Goal: Information Seeking & Learning: Learn about a topic

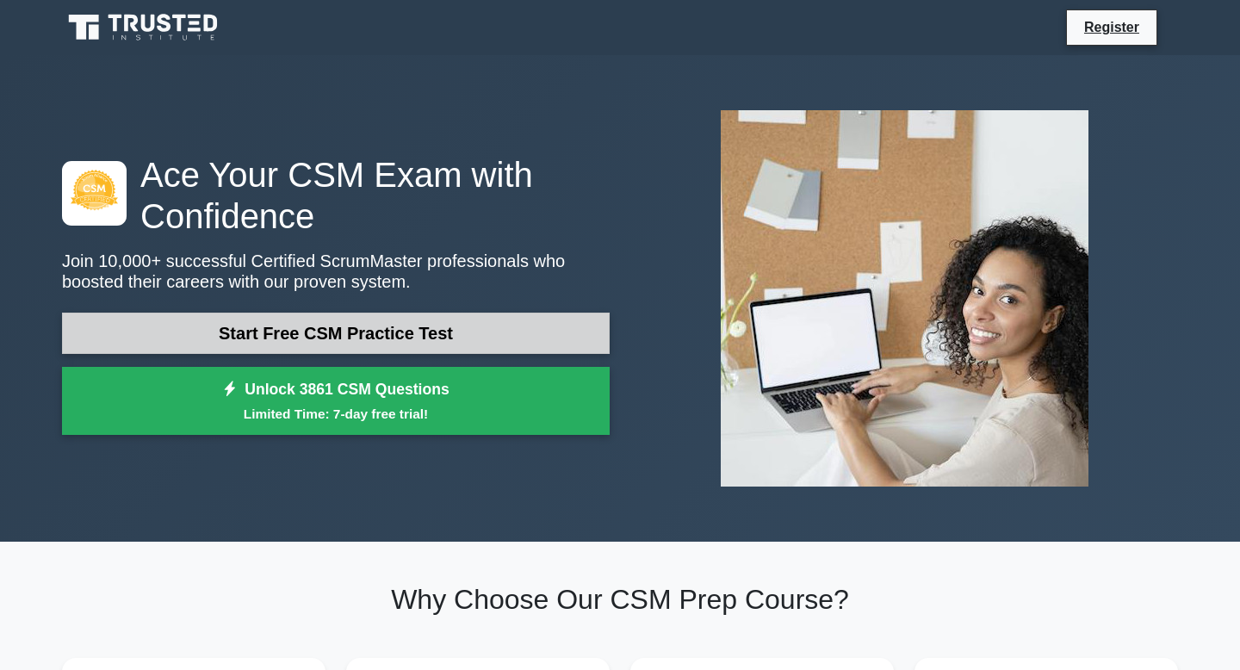
click at [415, 342] on link "Start Free CSM Practice Test" at bounding box center [336, 333] width 548 height 41
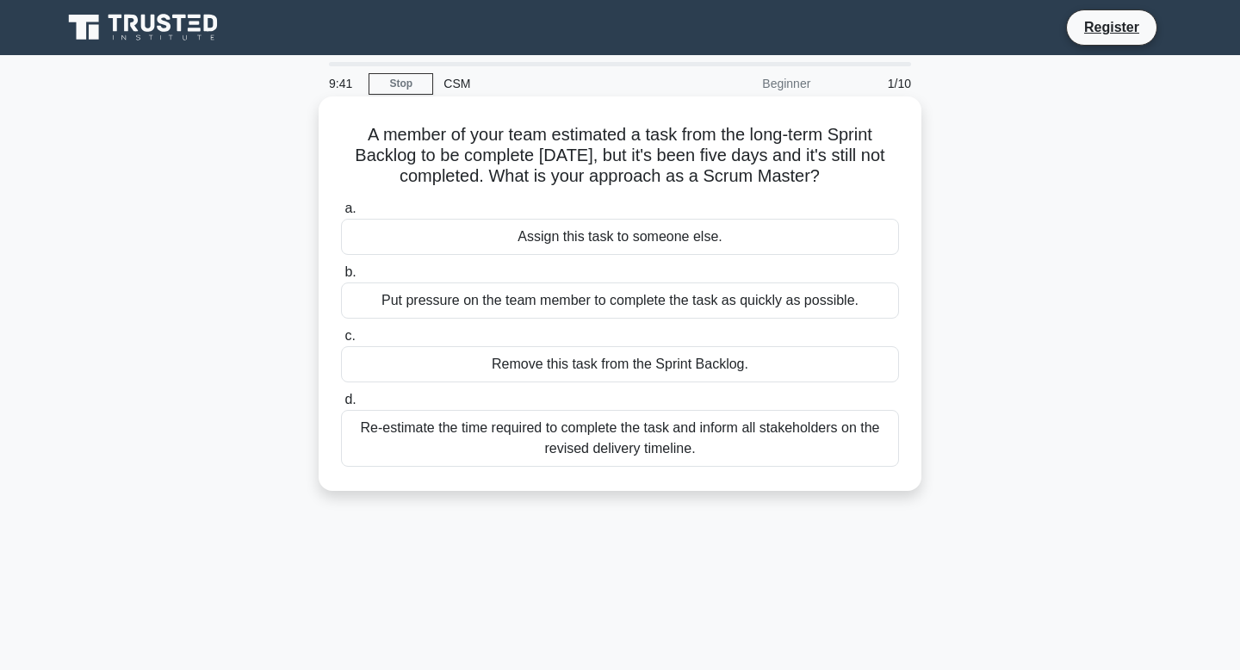
click at [605, 435] on div "Re-estimate the time required to complete the task and inform all stakeholders …" at bounding box center [620, 438] width 558 height 57
click at [341, 406] on input "d. Re-estimate the time required to complete the task and inform all stakeholde…" at bounding box center [341, 399] width 0 height 11
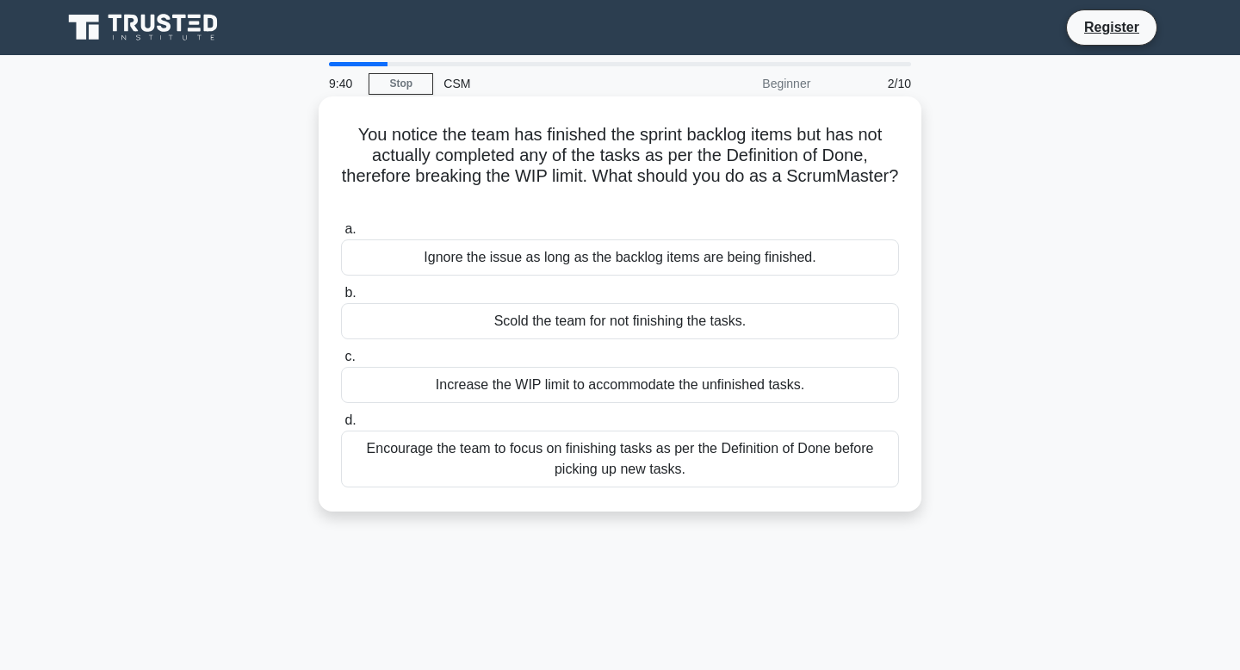
click at [610, 463] on div "Encourage the team to focus on finishing tasks as per the Definition of Done be…" at bounding box center [620, 459] width 558 height 57
click at [341, 426] on input "d. Encourage the team to focus on finishing tasks as per the Definition of Done…" at bounding box center [341, 420] width 0 height 11
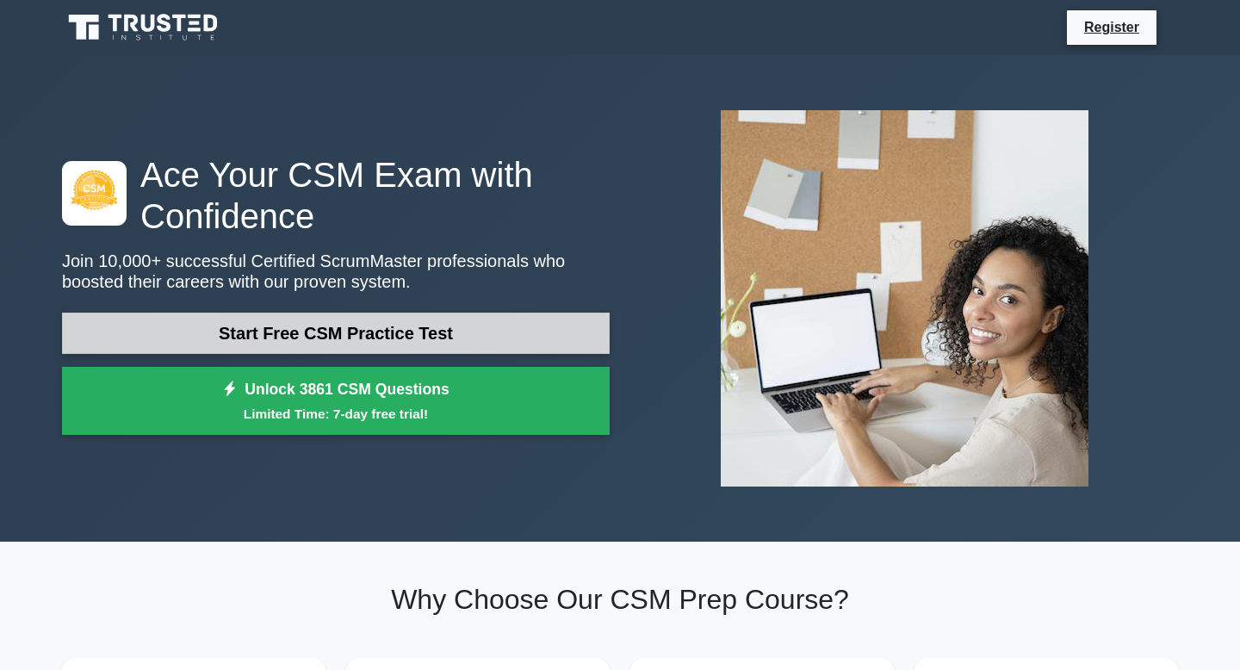
click at [525, 339] on link "Start Free CSM Practice Test" at bounding box center [336, 333] width 548 height 41
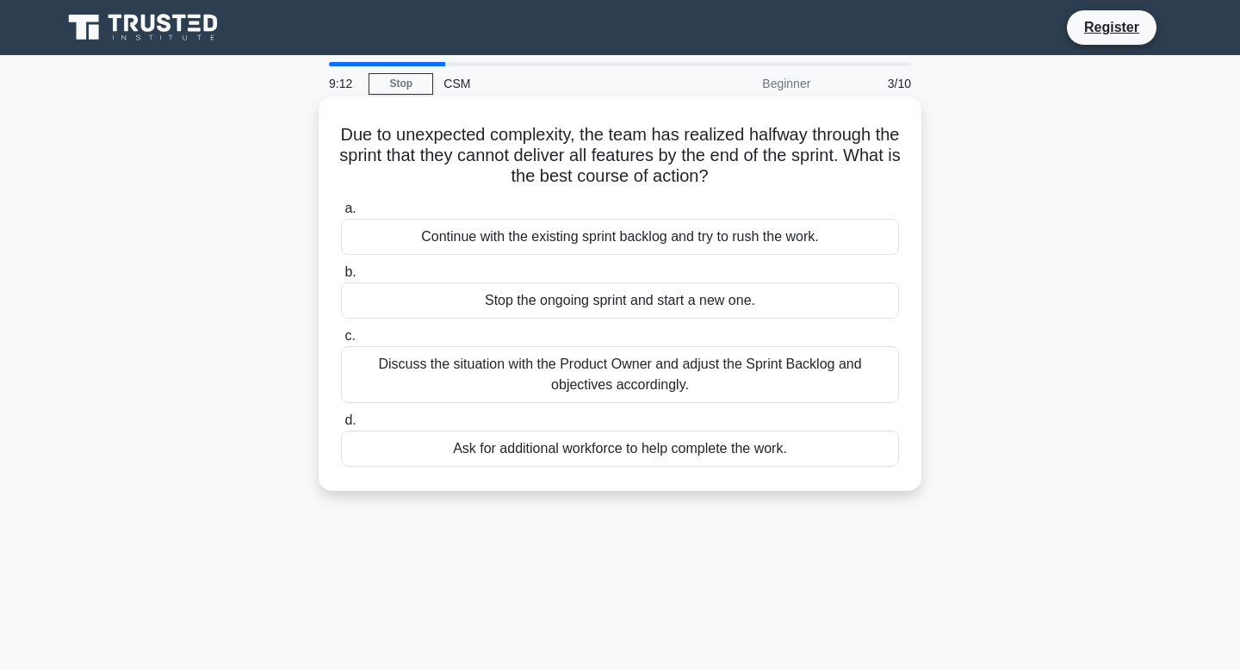
click at [587, 133] on h5 "Due to unexpected complexity, the team has realized halfway through the sprint …" at bounding box center [619, 156] width 561 height 64
click at [608, 382] on div "Discuss the situation with the Product Owner and adjust the Sprint Backlog and …" at bounding box center [620, 374] width 558 height 57
click at [341, 342] on input "c. Discuss the situation with the Product Owner and adjust the Sprint Backlog a…" at bounding box center [341, 336] width 0 height 11
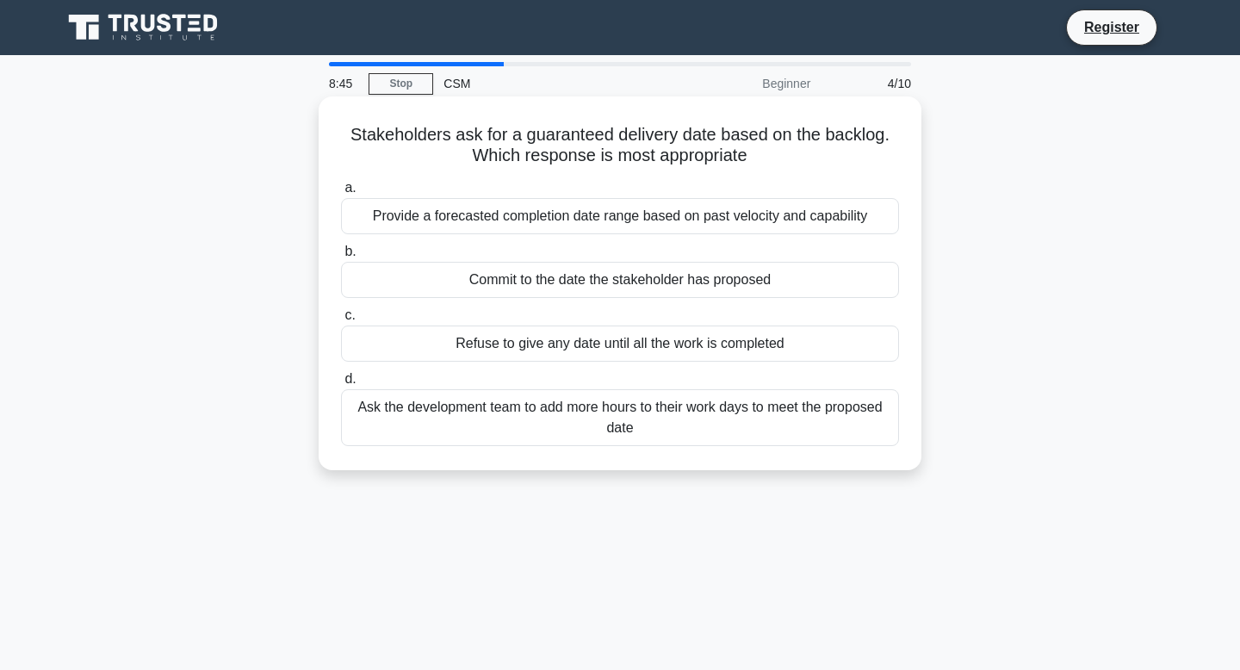
click at [603, 221] on div "Provide a forecasted completion date range based on past velocity and capability" at bounding box center [620, 216] width 558 height 36
click at [341, 194] on input "a. Provide a forecasted completion date range based on past velocity and capabi…" at bounding box center [341, 188] width 0 height 11
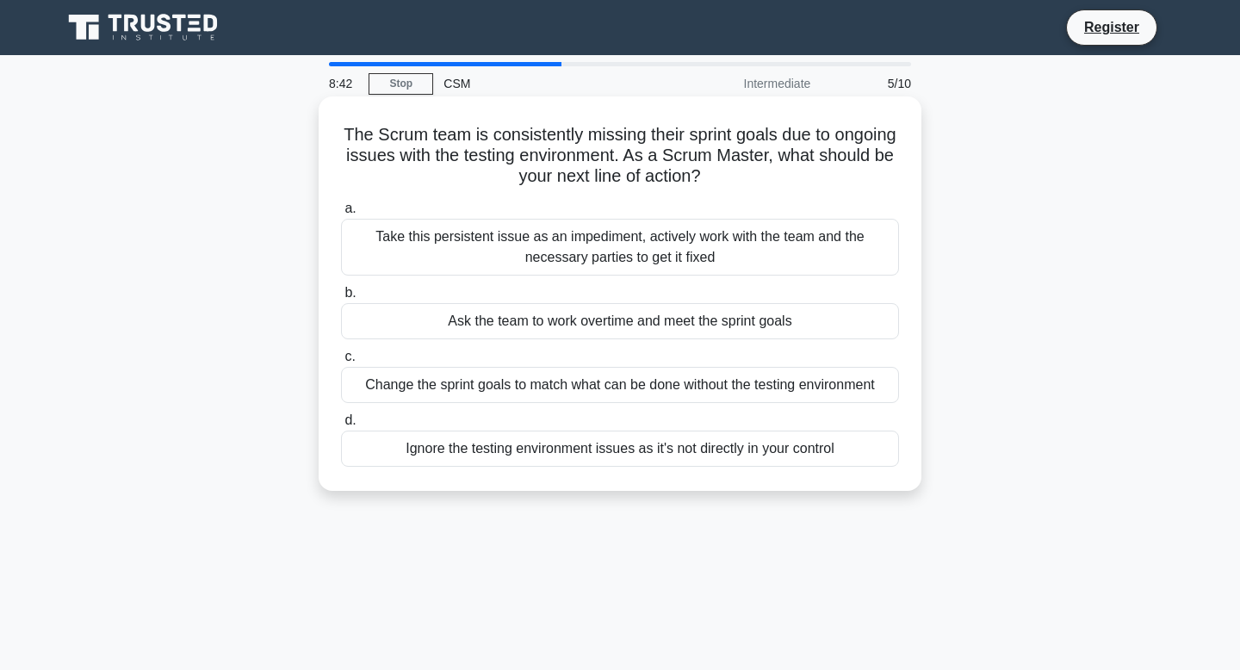
click at [576, 151] on h5 "The Scrum team is consistently missing their sprint goals due to ongoing issues…" at bounding box center [619, 156] width 561 height 64
click at [578, 253] on div "Take this persistent issue as an impediment, actively work with the team and th…" at bounding box center [620, 247] width 558 height 57
click at [341, 214] on input "a. Take this persistent issue as an impediment, actively work with the team and…" at bounding box center [341, 208] width 0 height 11
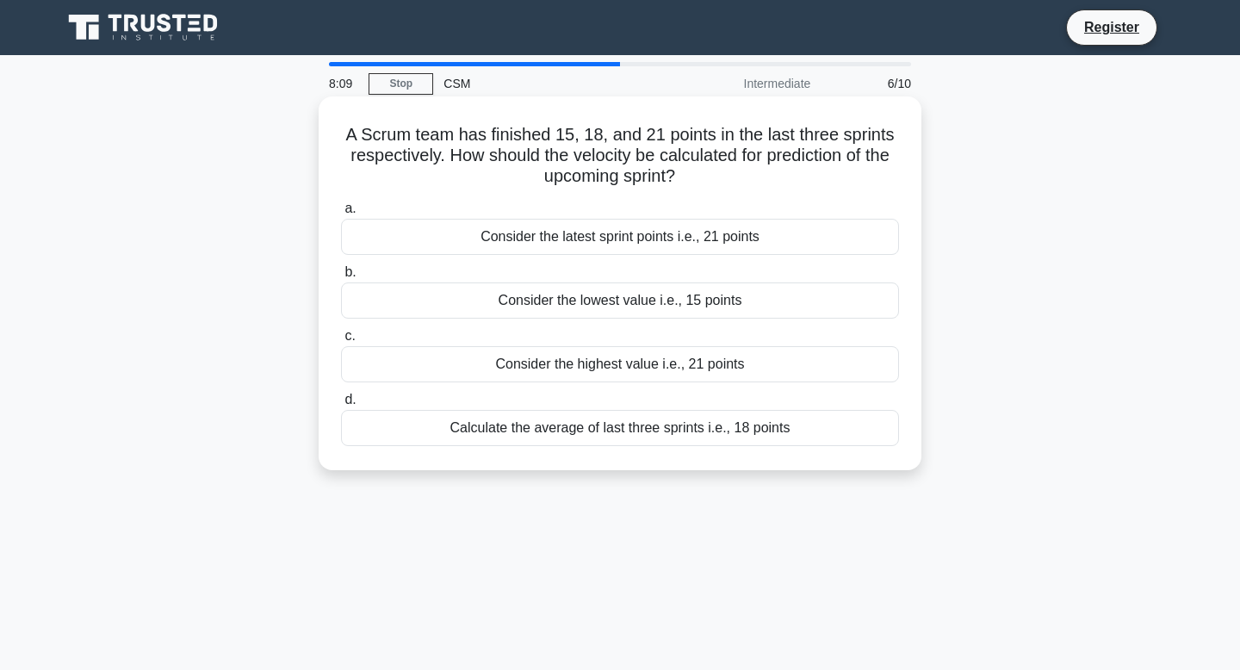
click at [548, 419] on div "Calculate the average of last three sprints i.e., 18 points" at bounding box center [620, 428] width 558 height 36
click at [341, 406] on input "d. Calculate the average of last three sprints i.e., 18 points" at bounding box center [341, 399] width 0 height 11
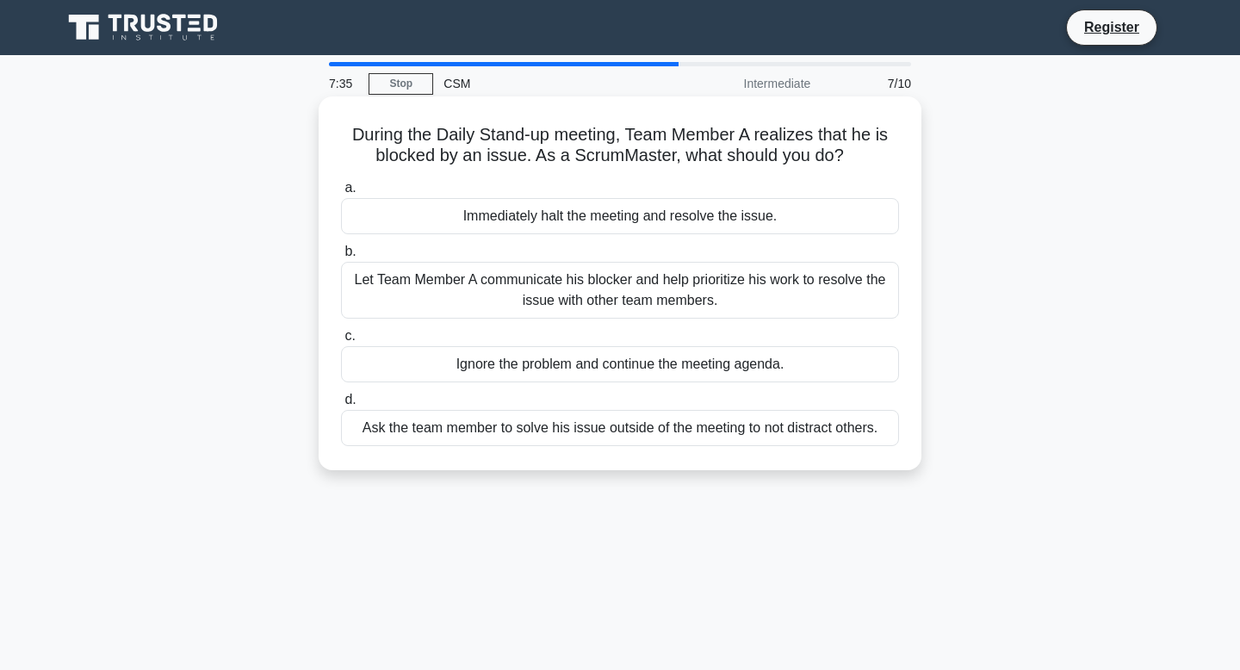
click at [682, 293] on div "Let Team Member A communicate his blocker and help prioritize his work to resol…" at bounding box center [620, 290] width 558 height 57
click at [341, 257] on input "b. Let Team Member A communicate his blocker and help prioritize his work to re…" at bounding box center [341, 251] width 0 height 11
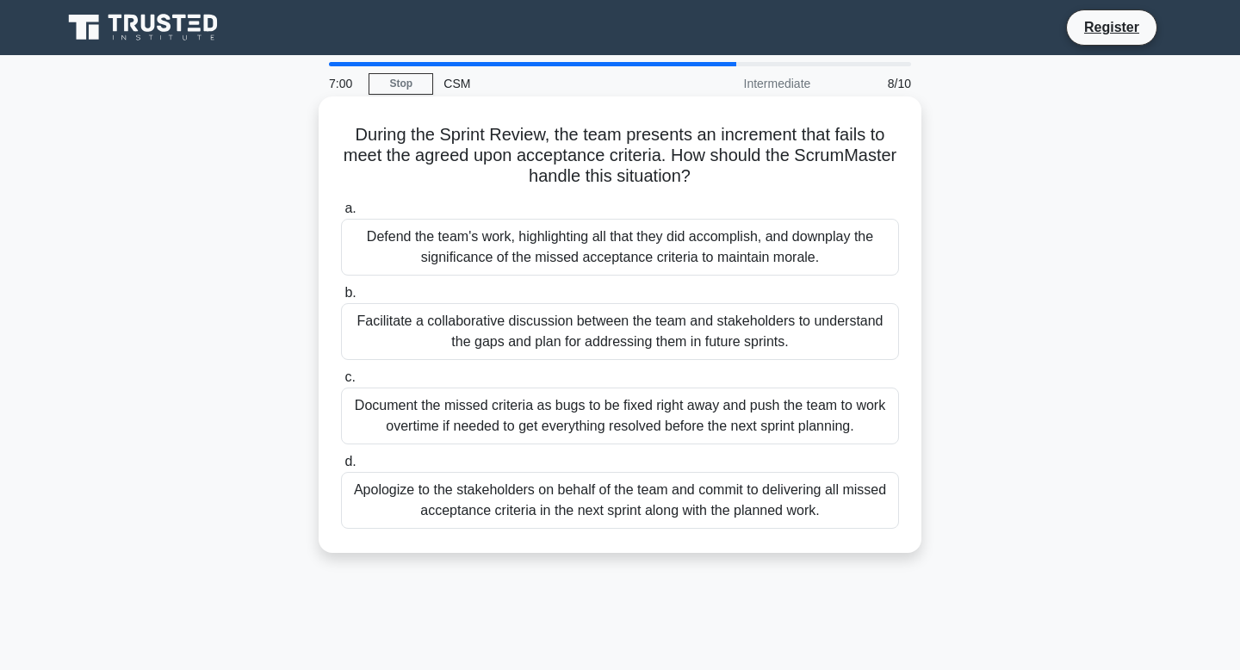
click at [658, 327] on div "Facilitate a collaborative discussion between the team and stakeholders to unde…" at bounding box center [620, 331] width 558 height 57
click at [341, 299] on input "b. Facilitate a collaborative discussion between the team and stakeholders to u…" at bounding box center [341, 293] width 0 height 11
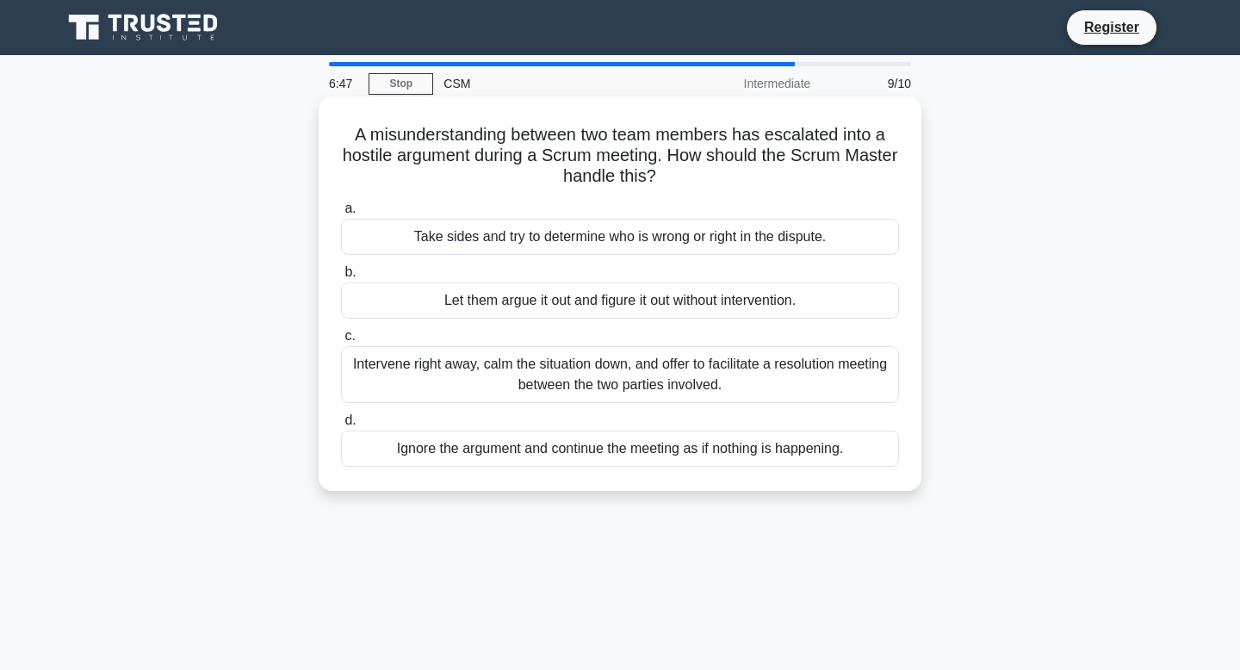
click at [564, 361] on div "Intervene right away, calm the situation down, and offer to facilitate a resolu…" at bounding box center [620, 374] width 558 height 57
click at [341, 342] on input "c. Intervene right away, calm the situation down, and offer to facilitate a res…" at bounding box center [341, 336] width 0 height 11
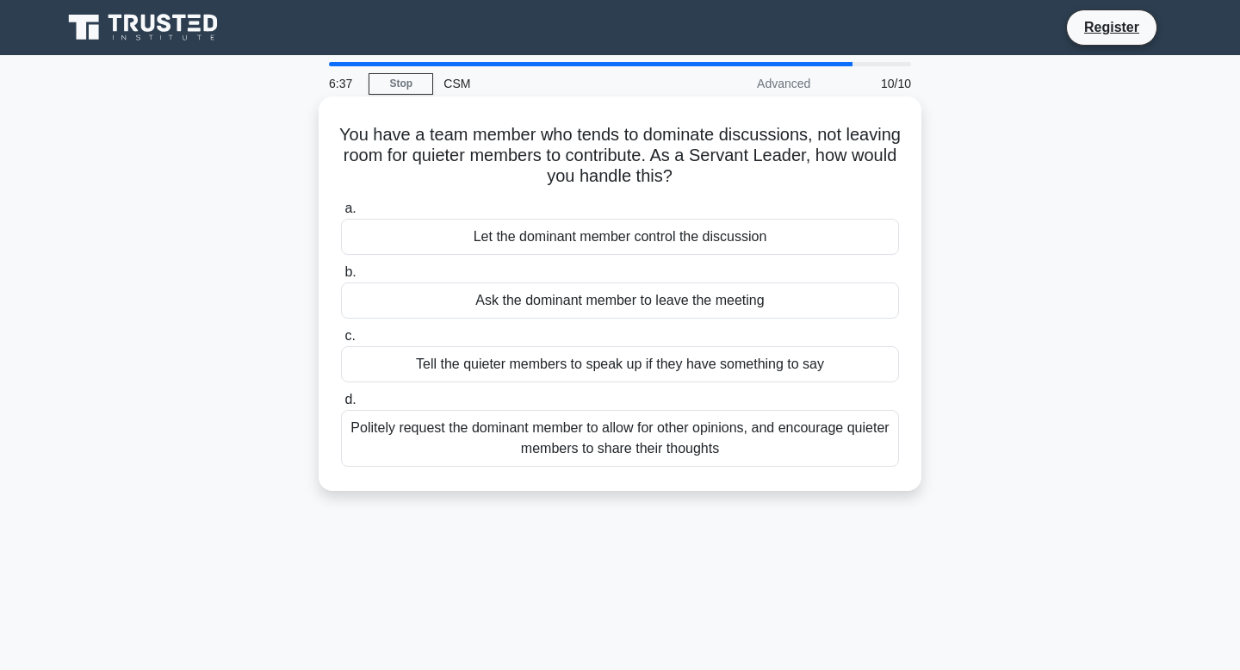
click at [601, 433] on div "Politely request the dominant member to allow for other opinions, and encourage…" at bounding box center [620, 438] width 558 height 57
click at [341, 406] on input "d. Politely request the dominant member to allow for other opinions, and encour…" at bounding box center [341, 399] width 0 height 11
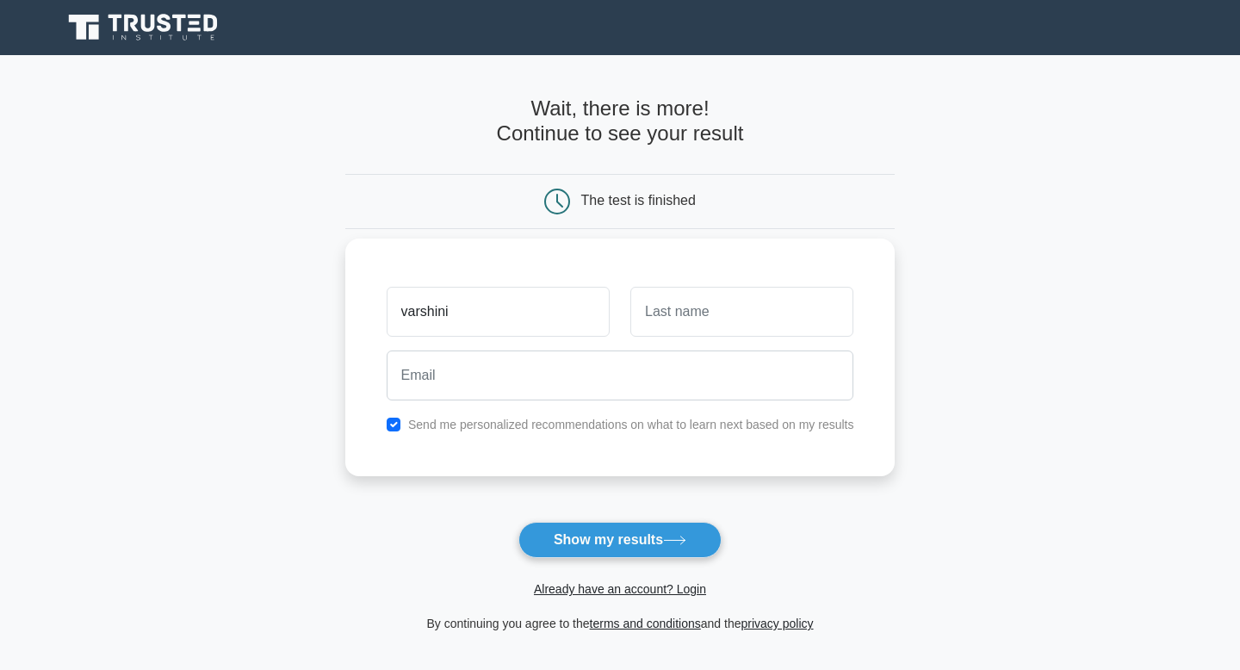
type input "varshini"
click at [722, 309] on input "text" at bounding box center [741, 312] width 223 height 50
type input "V"
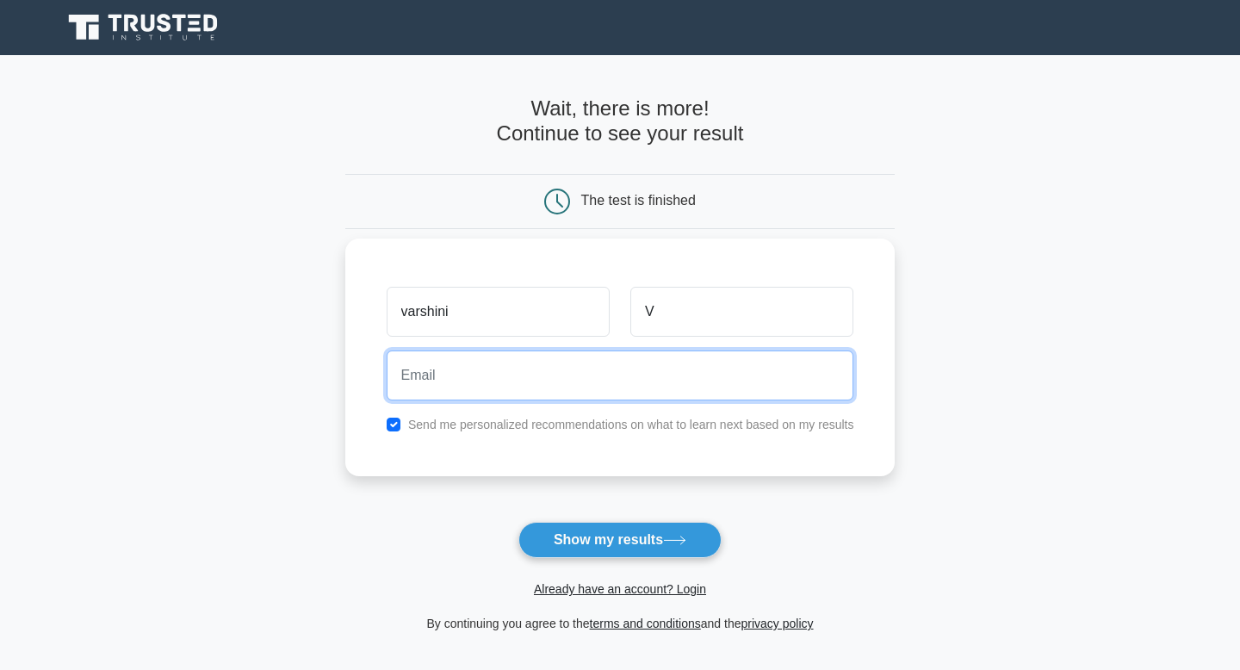
click at [590, 359] on input "email" at bounding box center [621, 375] width 468 height 50
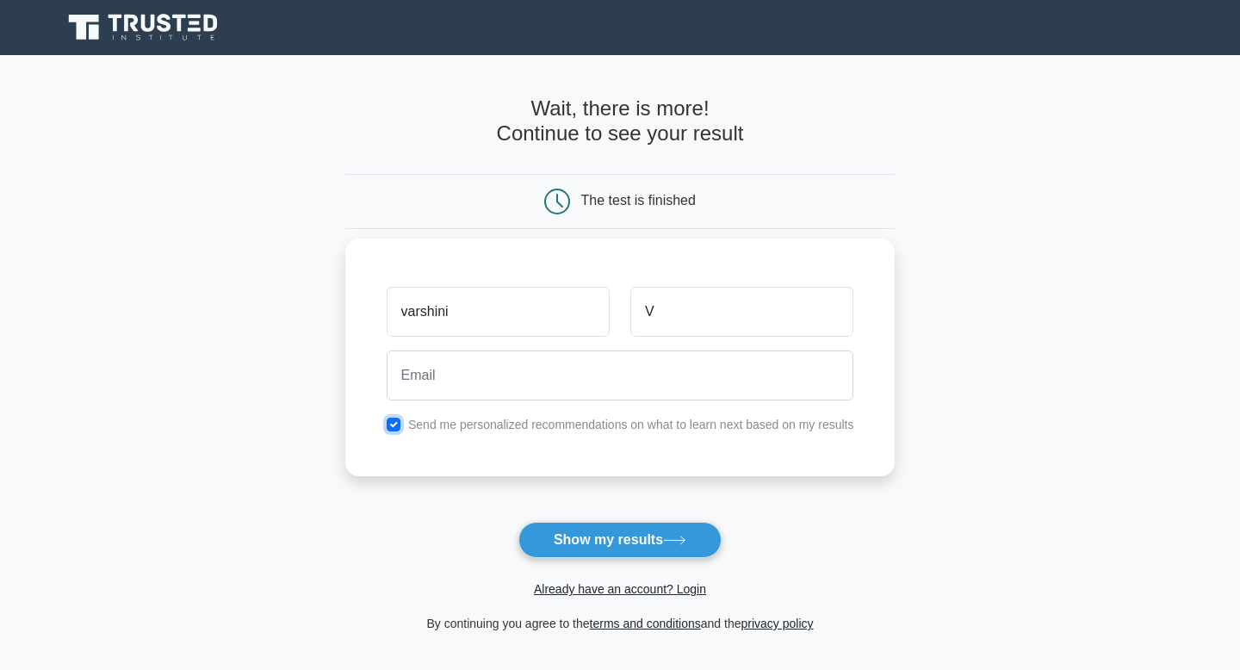
click at [397, 424] on input "checkbox" at bounding box center [394, 425] width 14 height 14
checkbox input "false"
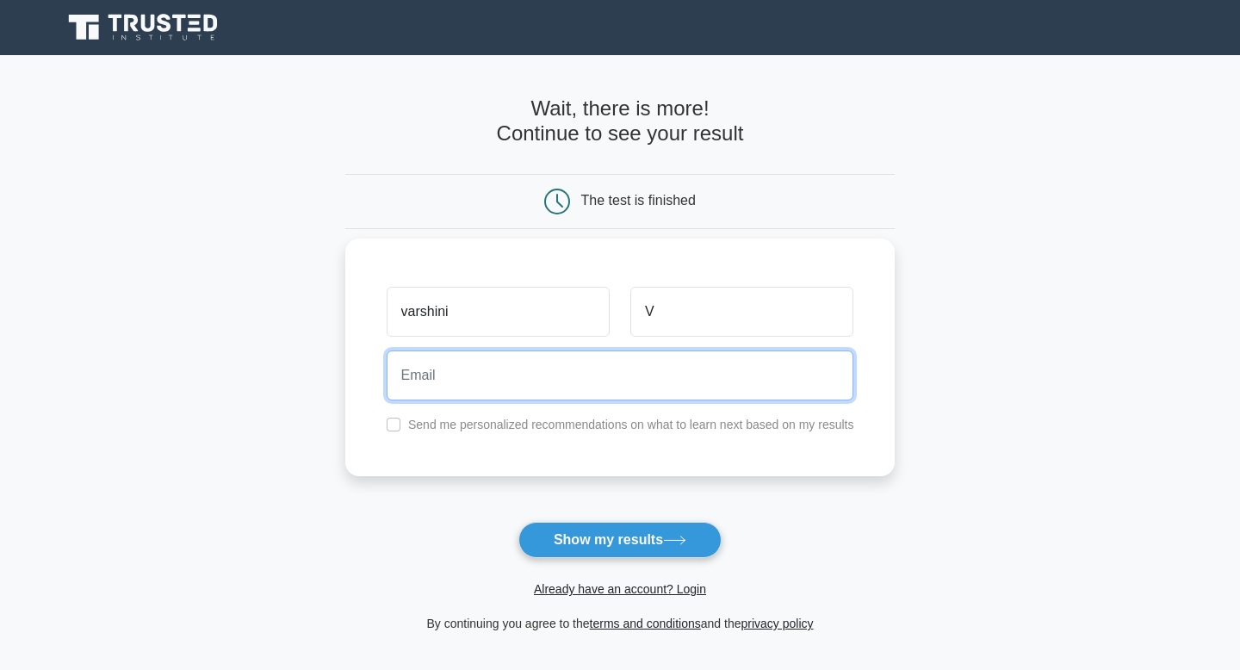
click at [450, 375] on input "email" at bounding box center [621, 375] width 468 height 50
type input "lokevarsyax@gmail.com"
click at [518, 522] on button "Show my results" at bounding box center [619, 540] width 203 height 36
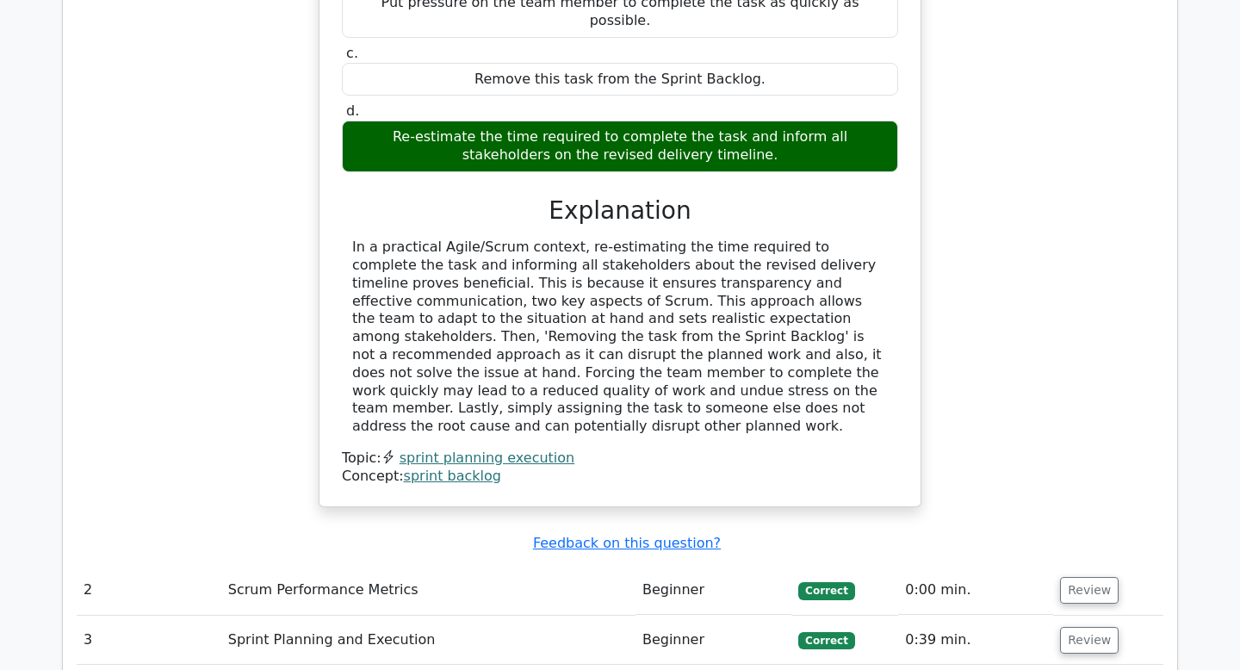
scroll to position [0, 4]
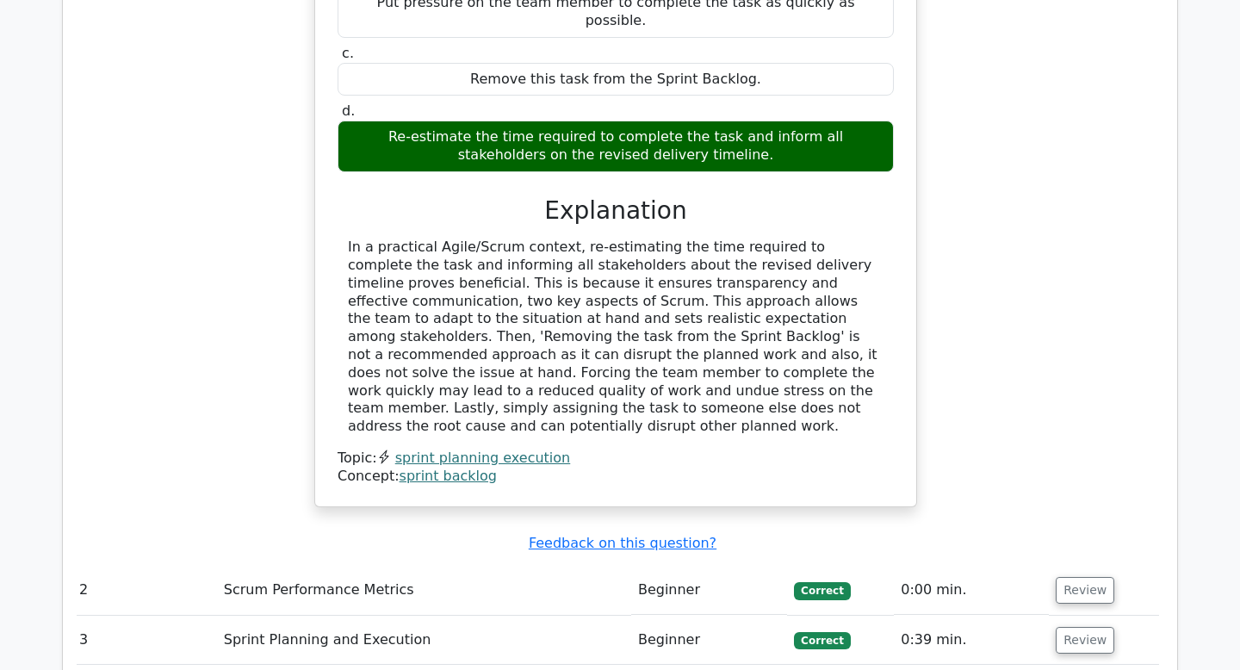
click at [468, 616] on td "Sprint Planning and Execution" at bounding box center [424, 640] width 414 height 49
click at [414, 566] on td "Scrum Performance Metrics" at bounding box center [424, 590] width 414 height 49
click at [1080, 577] on button "Review" at bounding box center [1085, 590] width 59 height 27
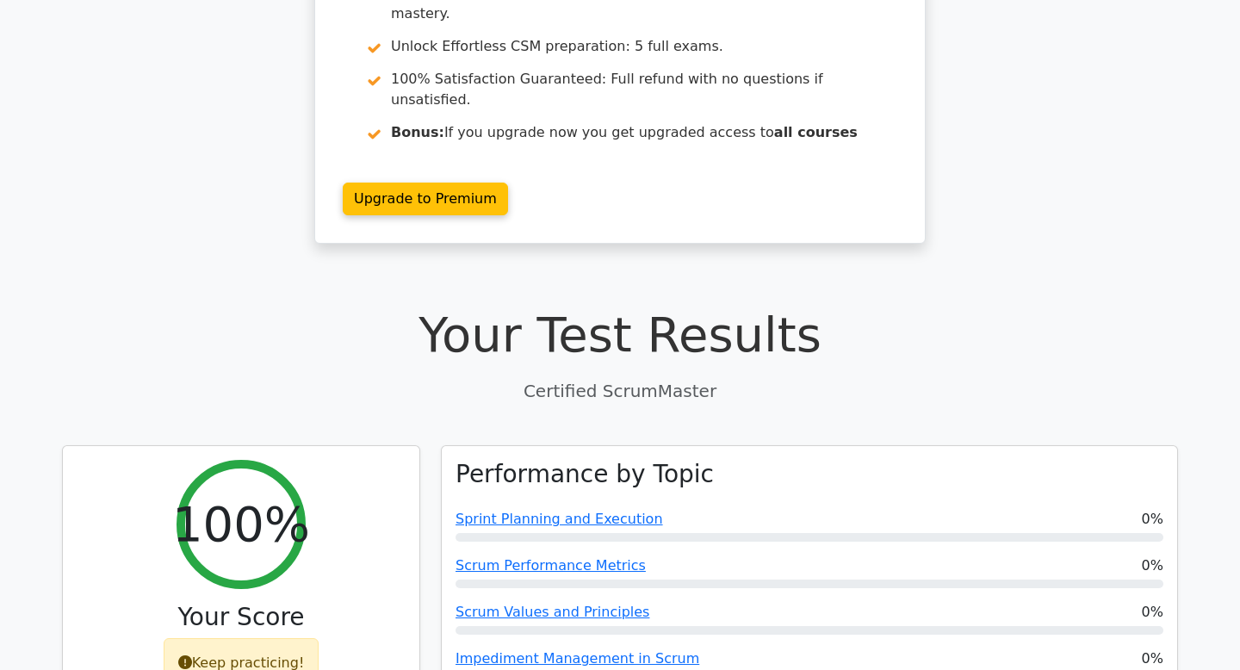
scroll to position [229, 0]
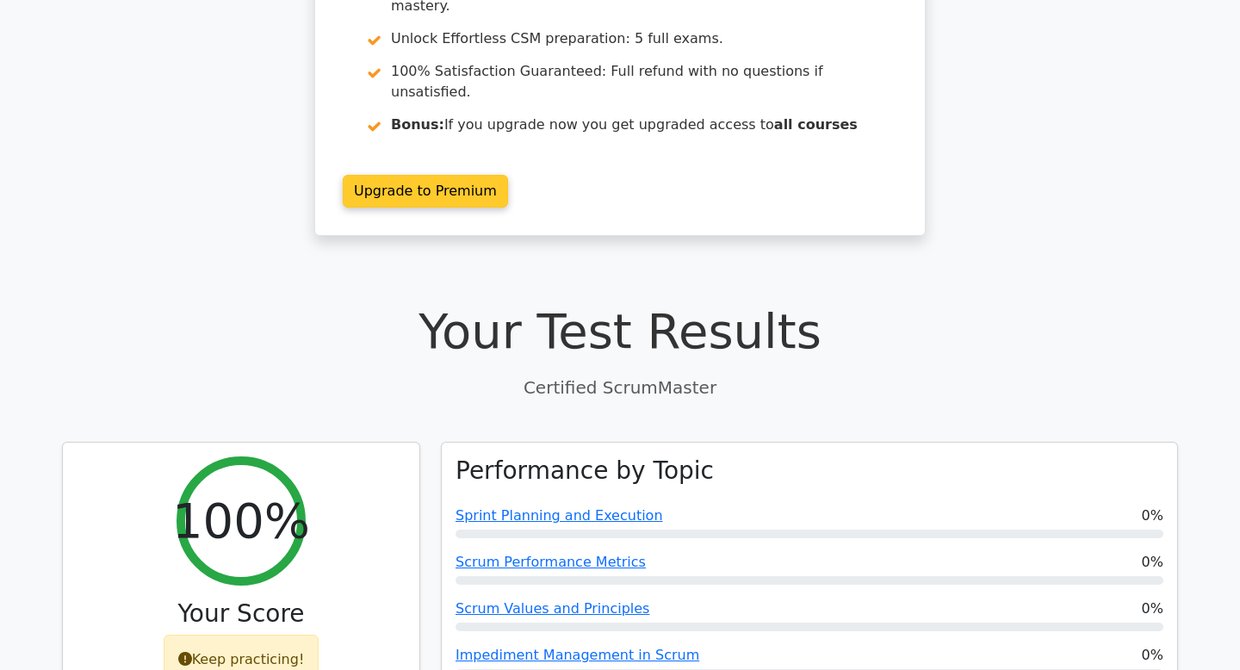
click at [449, 175] on link "Upgrade to Premium" at bounding box center [425, 191] width 165 height 33
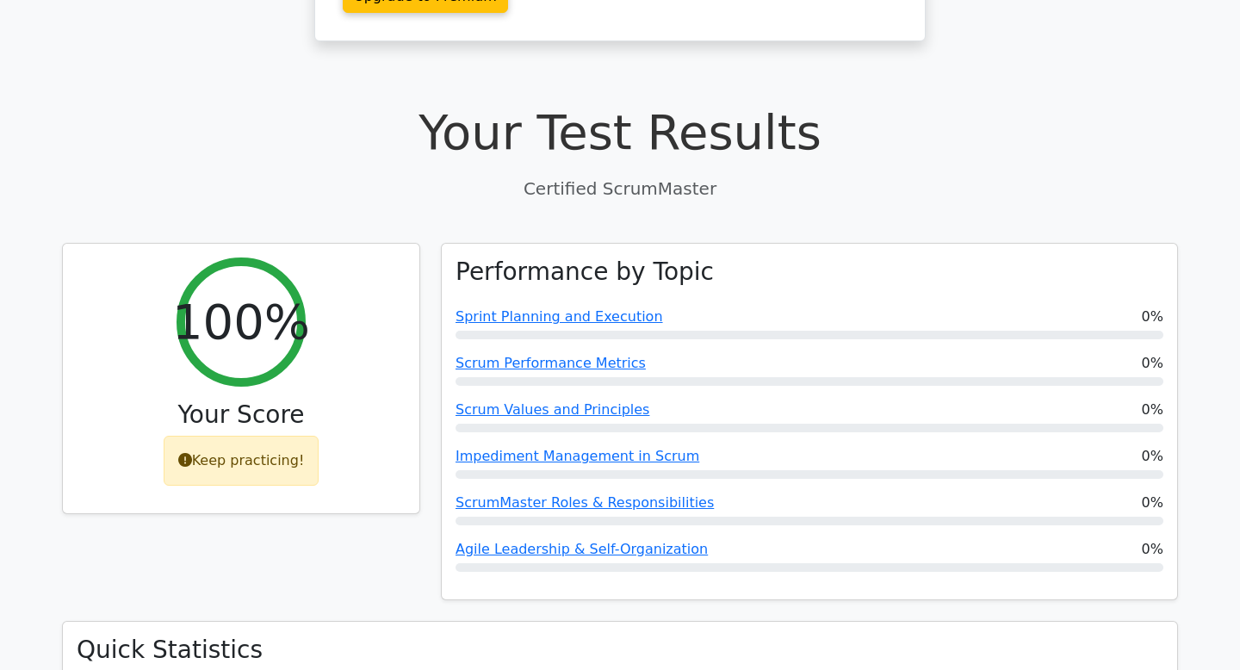
scroll to position [421, 0]
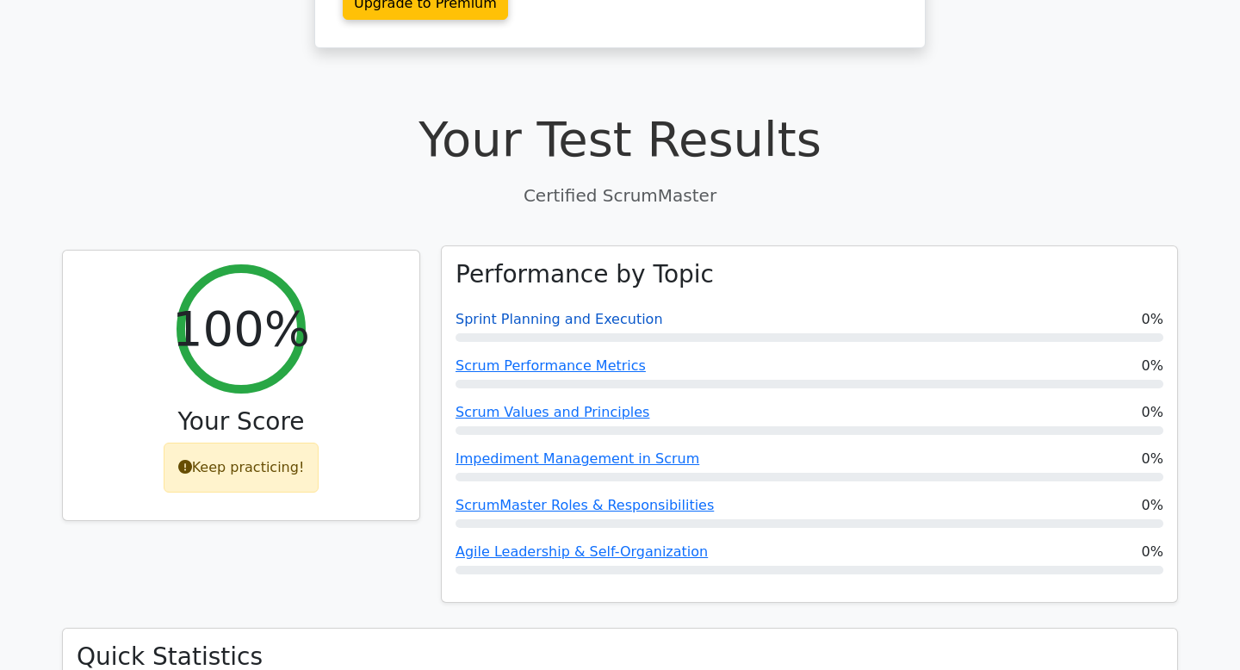
click at [507, 311] on link "Sprint Planning and Execution" at bounding box center [559, 319] width 208 height 16
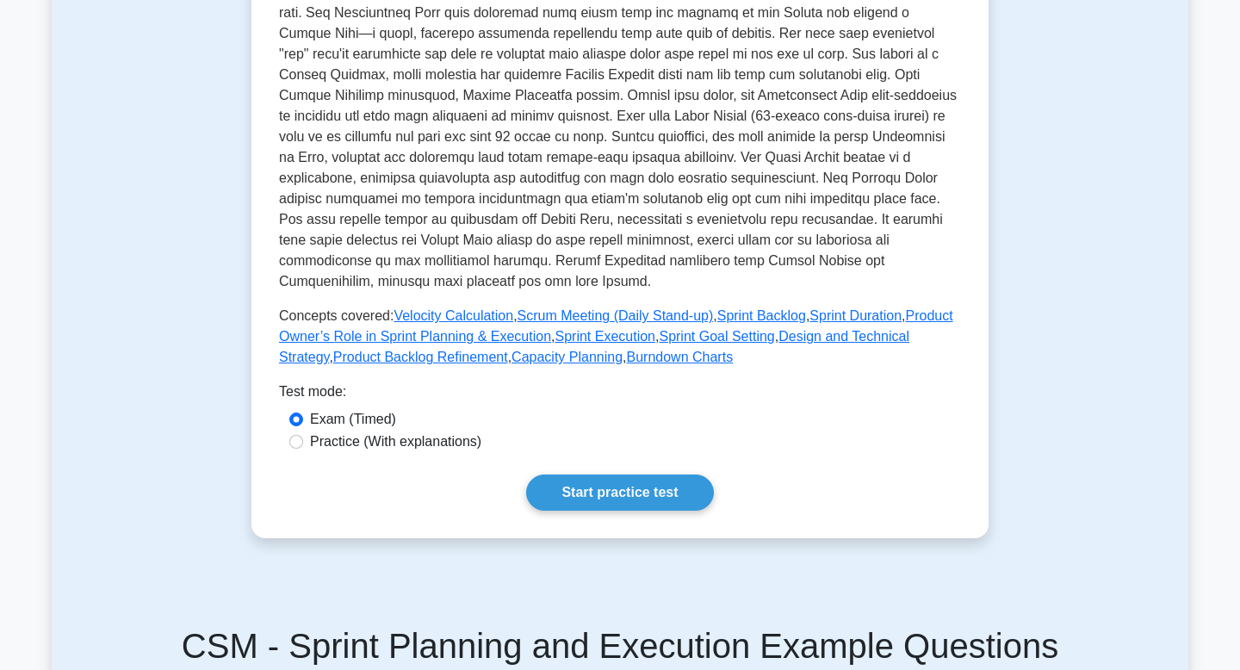
scroll to position [511, 0]
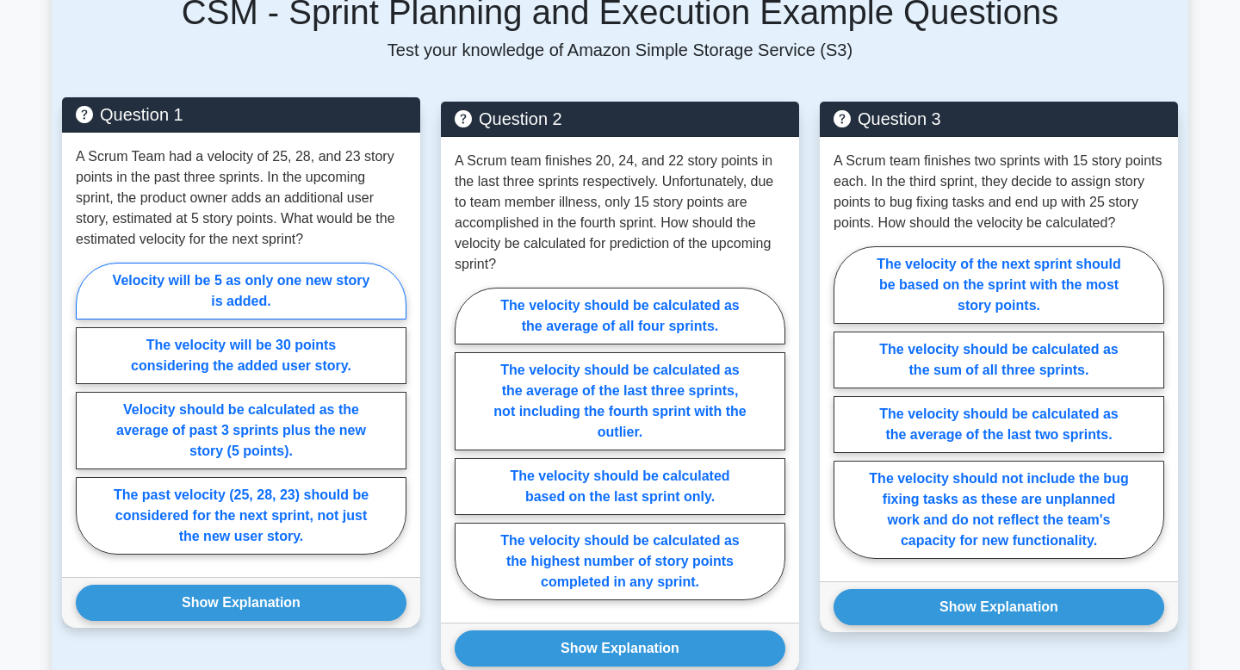
scroll to position [1144, 0]
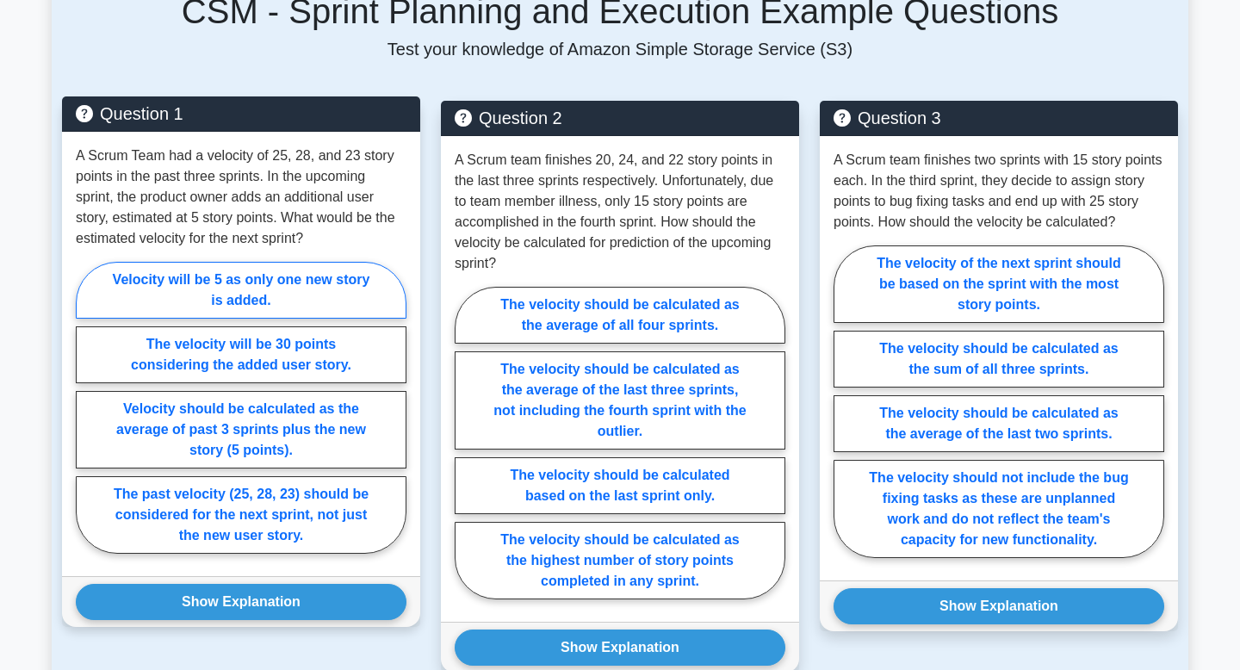
click at [265, 304] on label "Velocity will be 5 as only one new story is added." at bounding box center [241, 290] width 331 height 57
click at [87, 407] on input "Velocity will be 5 as only one new story is added." at bounding box center [81, 412] width 11 height 11
radio input "true"
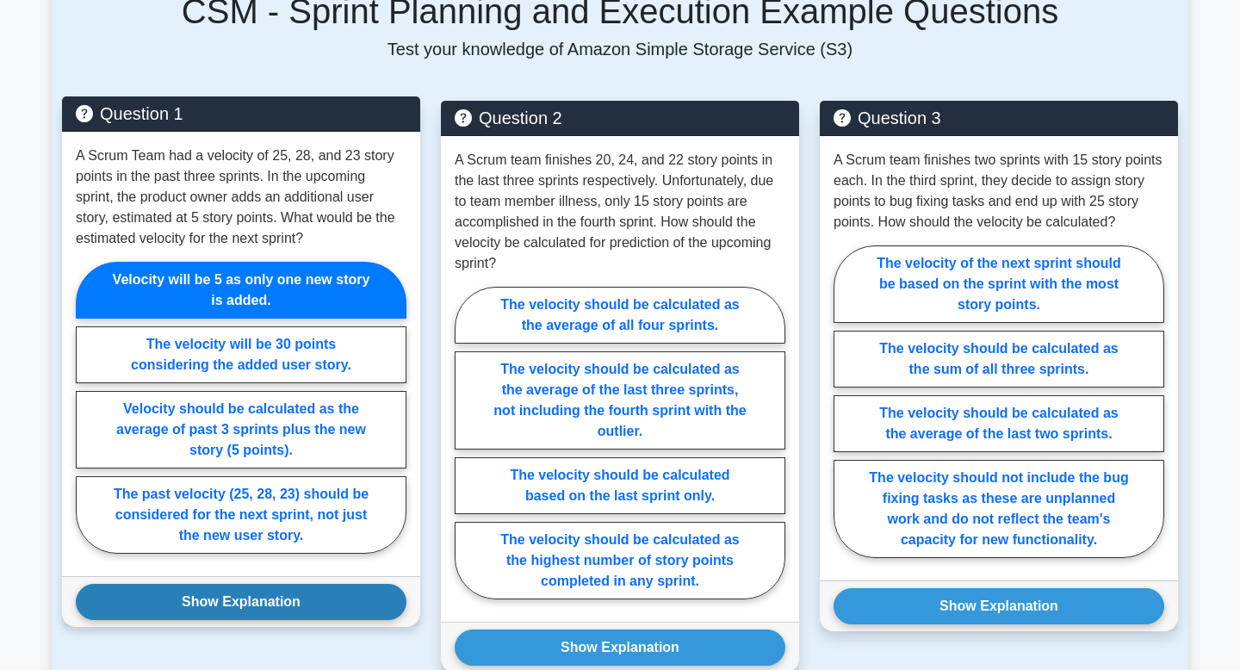
click at [252, 597] on button "Show Explanation" at bounding box center [241, 602] width 331 height 36
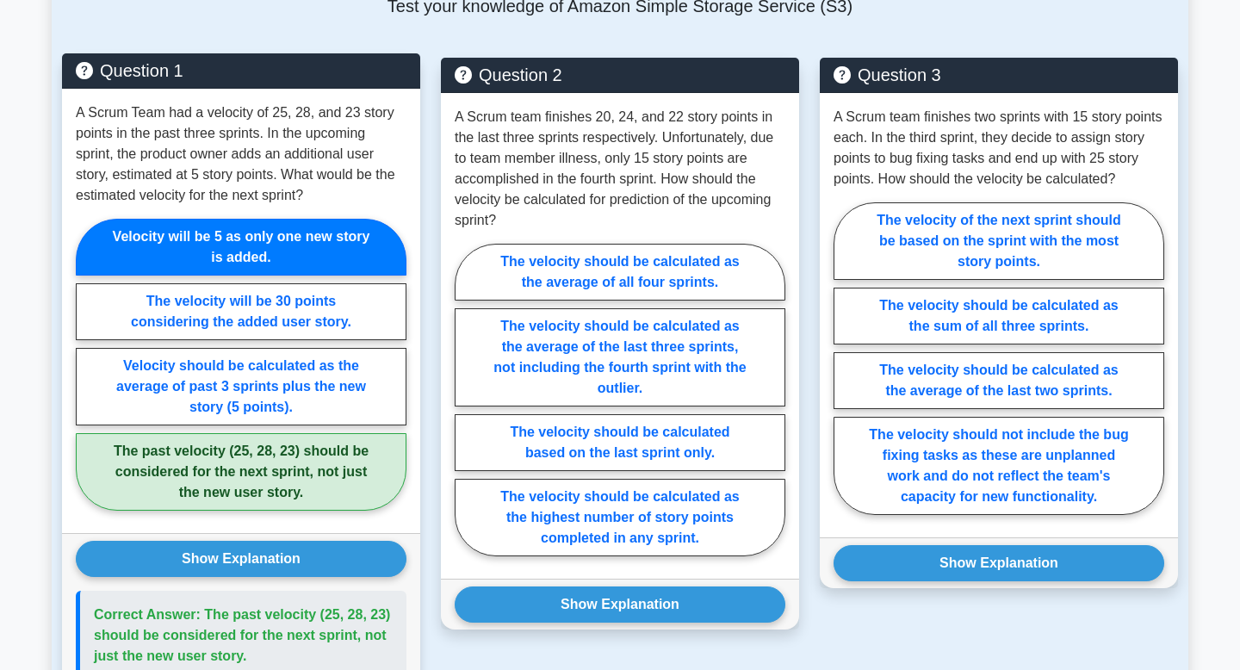
scroll to position [1187, 0]
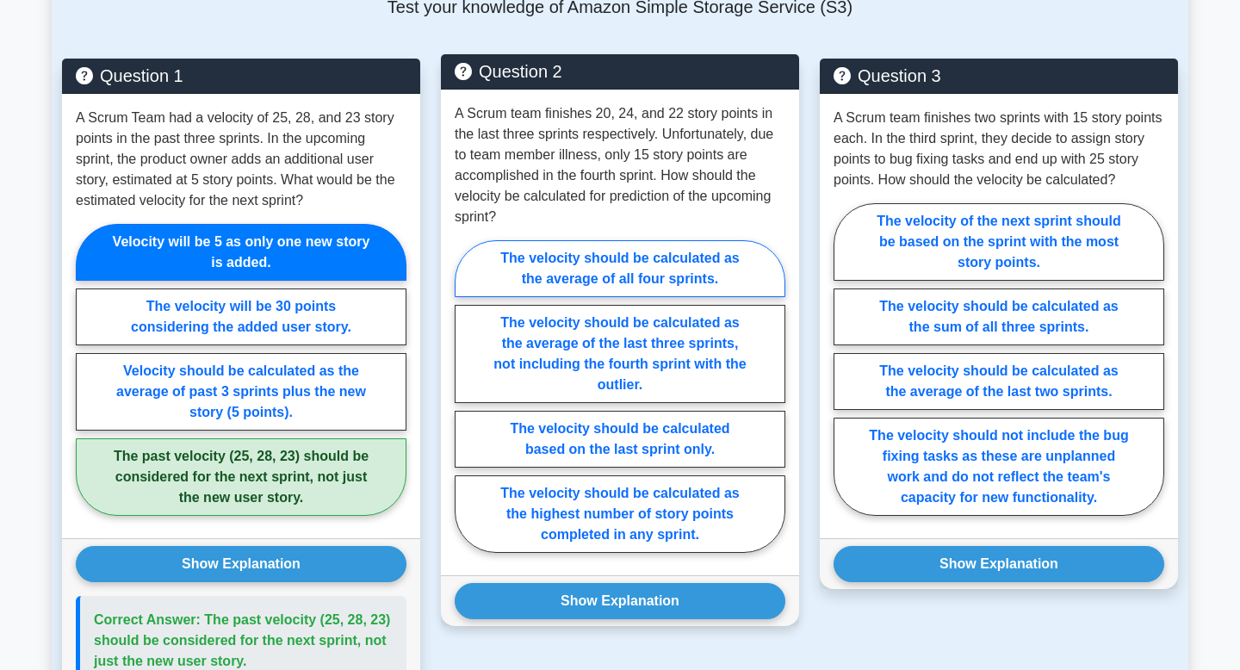
click at [582, 275] on label "The velocity should be calculated as the average of all four sprints." at bounding box center [620, 268] width 331 height 57
click at [466, 396] on input "The velocity should be calculated as the average of all four sprints." at bounding box center [460, 401] width 11 height 11
radio input "true"
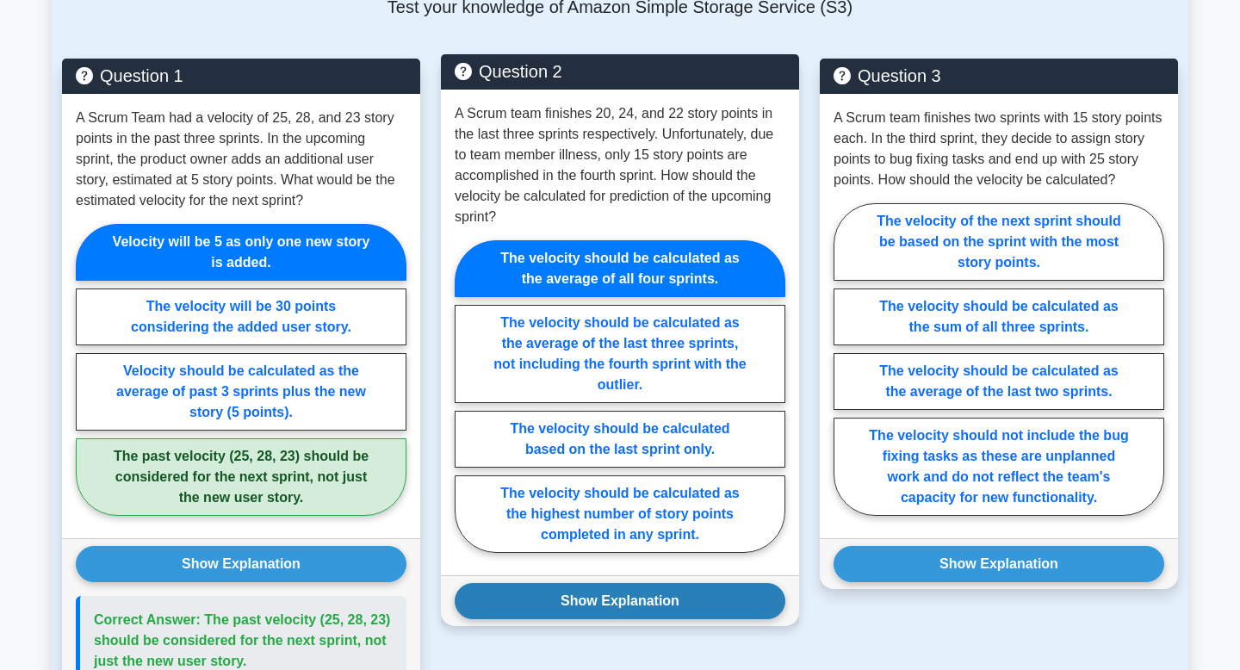
click at [586, 595] on button "Show Explanation" at bounding box center [620, 601] width 331 height 36
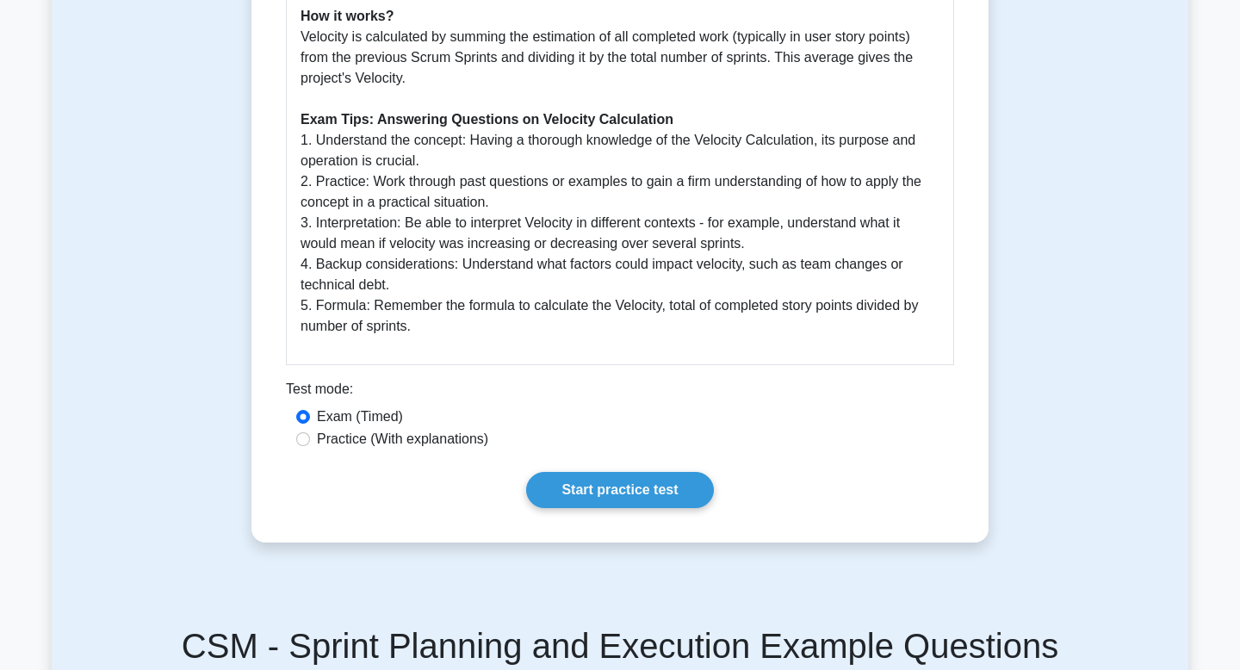
scroll to position [634, 0]
